Goal: Answer question/provide support

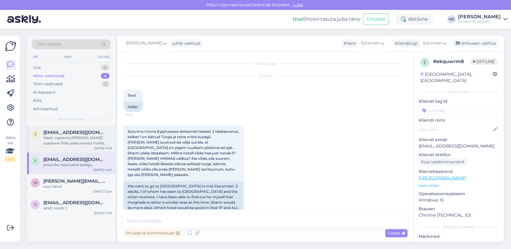
scroll to position [405, 0]
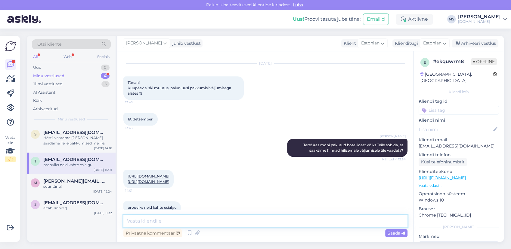
click at [165, 215] on textarea at bounding box center [265, 221] width 284 height 13
type textarea "v"
type textarea "Vastasime Teile [PERSON_NAME]. :)"
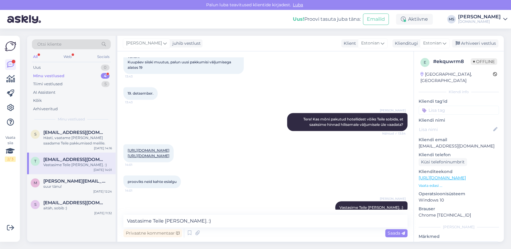
drag, startPoint x: 465, startPoint y: 43, endPoint x: 420, endPoint y: 71, distance: 52.6
click at [465, 43] on div "Arhiveeri vestlus" at bounding box center [475, 43] width 46 height 8
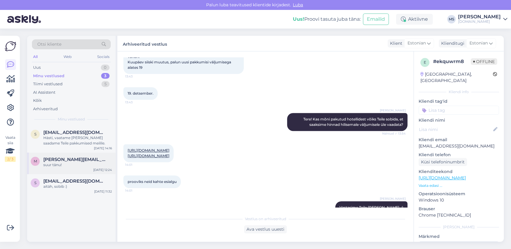
click at [88, 159] on span "[PERSON_NAME][EMAIL_ADDRESS][DOMAIN_NAME]" at bounding box center [74, 159] width 63 height 5
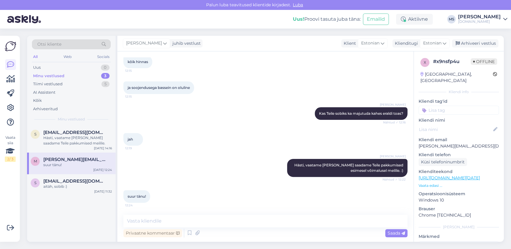
scroll to position [174, 0]
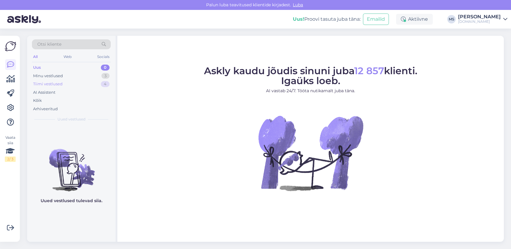
click at [72, 85] on div "Tiimi vestlused 4" at bounding box center [71, 84] width 79 height 8
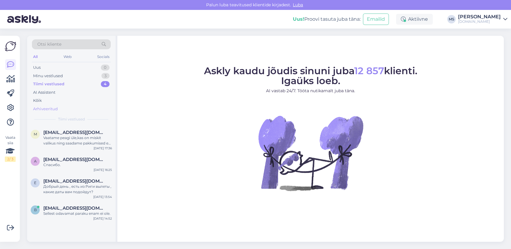
click at [57, 107] on div "Arhiveeritud" at bounding box center [45, 109] width 25 height 6
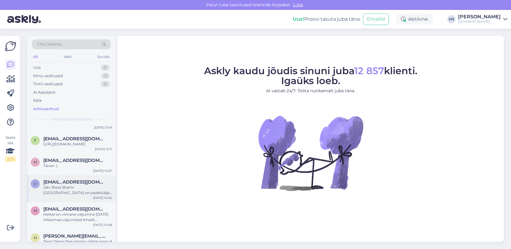
scroll to position [100, 0]
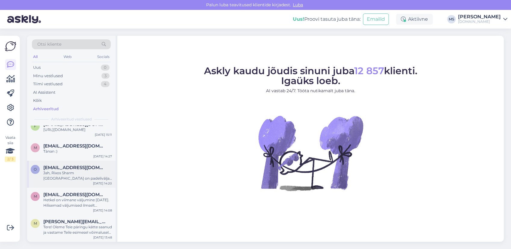
click at [69, 174] on div "Jah, Rixos Sharm [GEOGRAPHIC_DATA] on padeliväljak olemas, kuid Rixos Premium S…" at bounding box center [77, 176] width 69 height 11
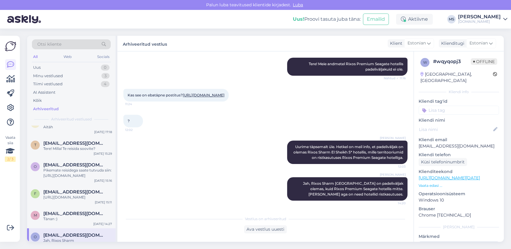
scroll to position [0, 0]
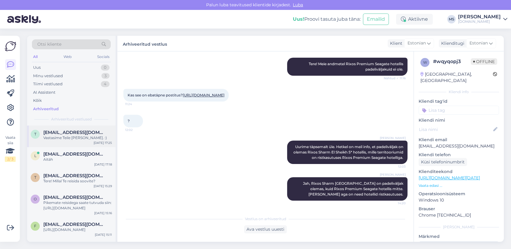
click at [81, 144] on div "t [EMAIL_ADDRESS][DOMAIN_NAME] Vastasime Teile [PERSON_NAME]. :) [DATE] 17:25" at bounding box center [71, 137] width 88 height 22
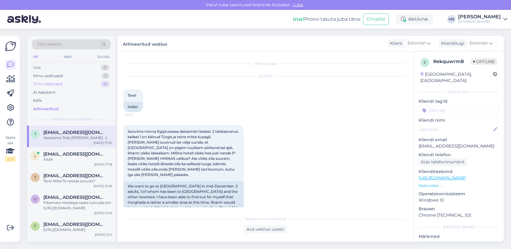
scroll to position [433, 0]
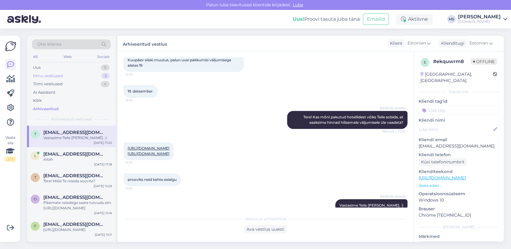
click at [65, 77] on div "Minu vestlused 3" at bounding box center [71, 76] width 79 height 8
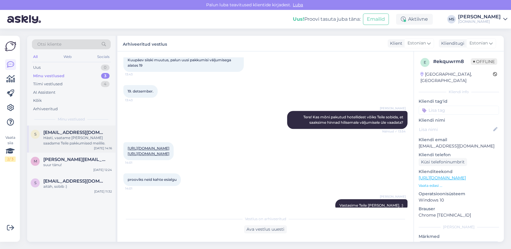
click at [73, 135] on div "Hästi, vaatame [PERSON_NAME] saadame Teile pakkumised meilile." at bounding box center [77, 140] width 69 height 11
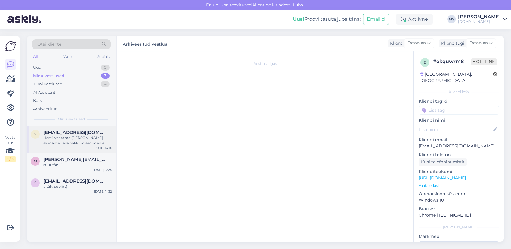
scroll to position [14, 0]
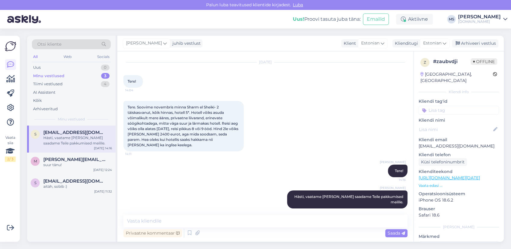
click at [233, 181] on div "[PERSON_NAME] Tere! 14:16" at bounding box center [265, 171] width 284 height 26
click at [72, 67] on div "Uus 1" at bounding box center [71, 67] width 79 height 8
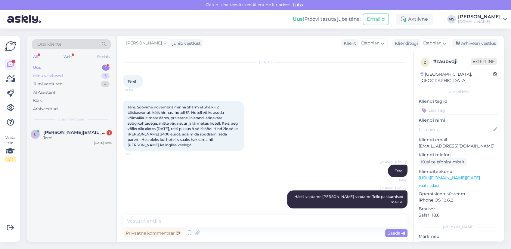
click at [57, 77] on div "Minu vestlused" at bounding box center [48, 76] width 30 height 6
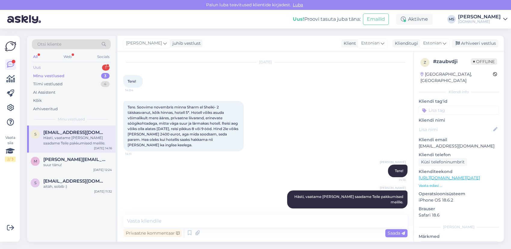
click at [46, 64] on div "Uus 1" at bounding box center [71, 67] width 79 height 8
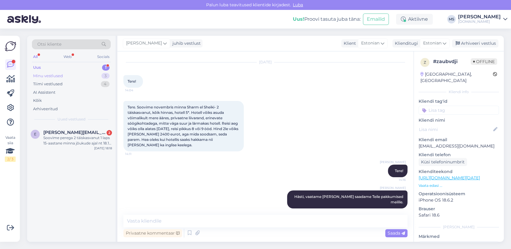
click at [59, 75] on div "Minu vestlused" at bounding box center [48, 76] width 30 height 6
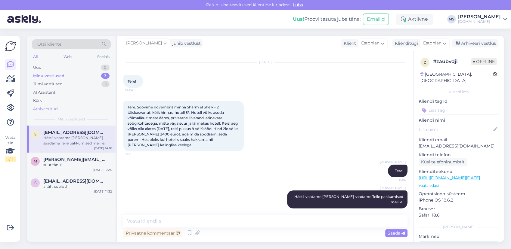
click at [48, 109] on div "Arhiveeritud" at bounding box center [45, 109] width 25 height 6
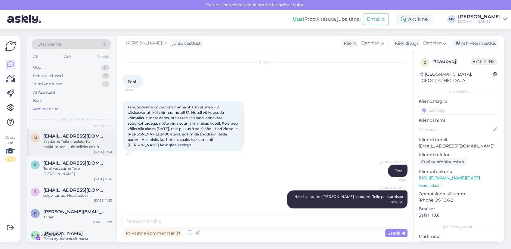
scroll to position [334, 0]
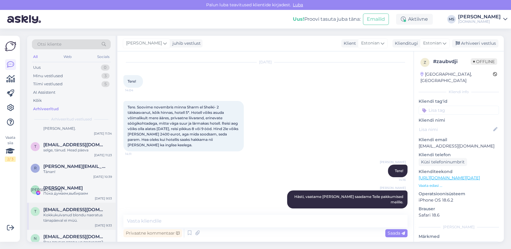
click at [72, 207] on span "[EMAIL_ADDRESS][DOMAIN_NAME]" at bounding box center [74, 209] width 63 height 5
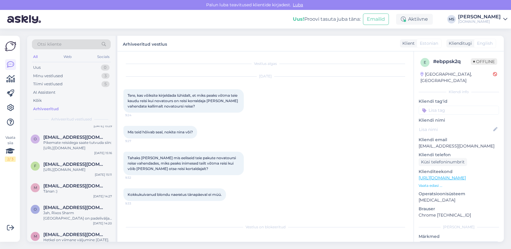
scroll to position [0, 0]
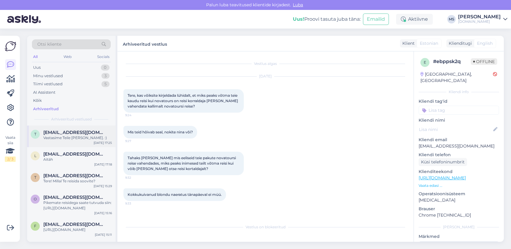
click at [63, 141] on div "t [EMAIL_ADDRESS][DOMAIN_NAME] Vastasime Teile [PERSON_NAME]. :) [DATE] 17:25" at bounding box center [71, 137] width 88 height 22
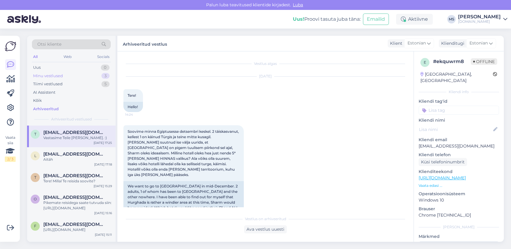
scroll to position [433, 0]
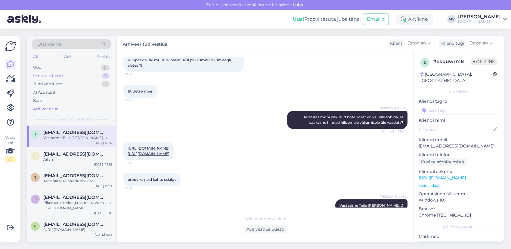
click at [58, 76] on div "Minu vestlused" at bounding box center [48, 76] width 30 height 6
